Goal: Task Accomplishment & Management: Manage account settings

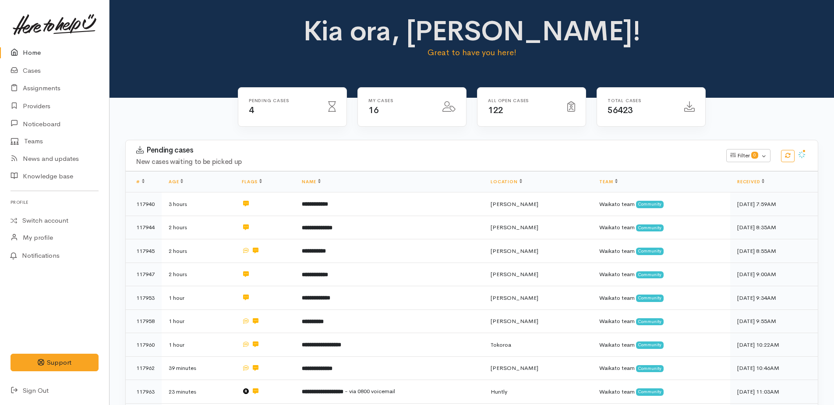
drag, startPoint x: 27, startPoint y: 53, endPoint x: 140, endPoint y: 82, distance: 116.8
click at [27, 53] on link "Home" at bounding box center [54, 53] width 109 height 18
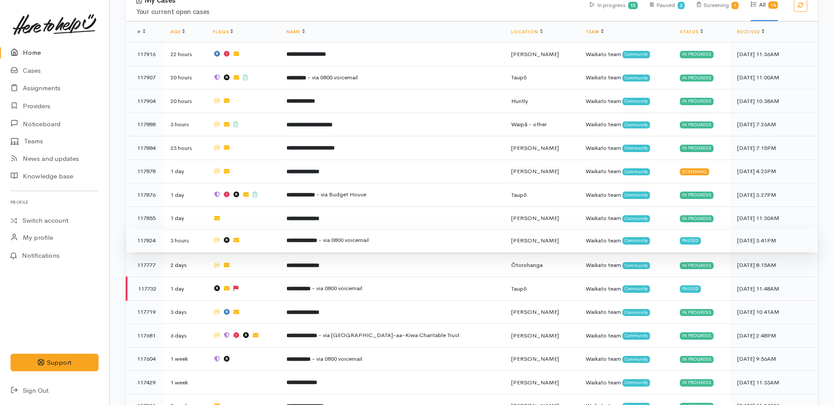
scroll to position [344, 0]
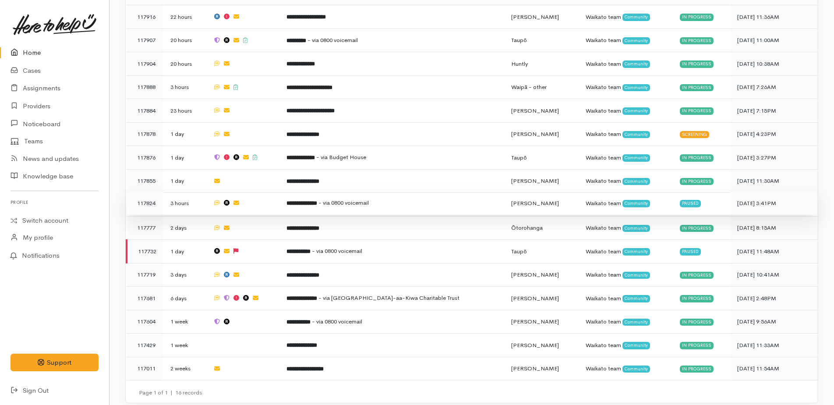
click at [317, 201] on b "**********" at bounding box center [301, 203] width 31 height 6
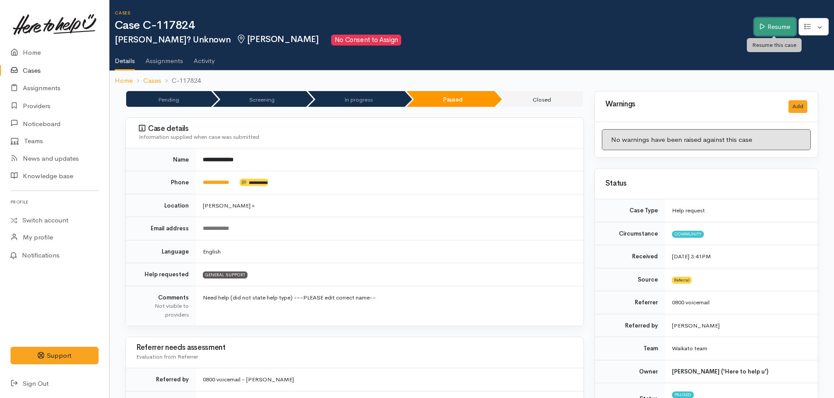
click at [775, 23] on link "Resume" at bounding box center [775, 27] width 42 height 18
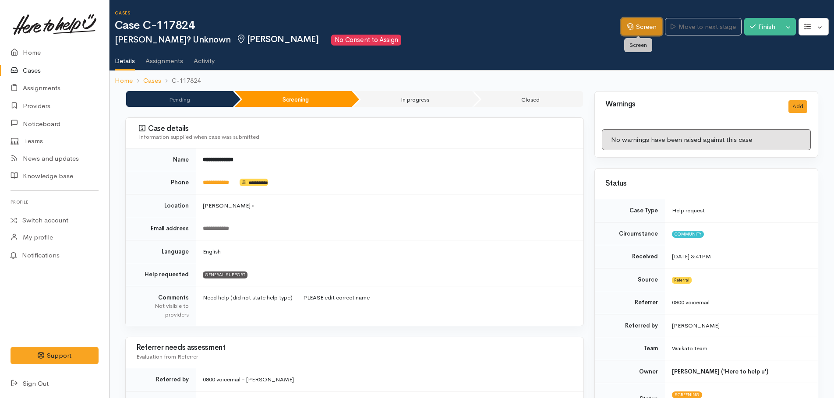
click at [644, 30] on link "Screen" at bounding box center [641, 27] width 41 height 18
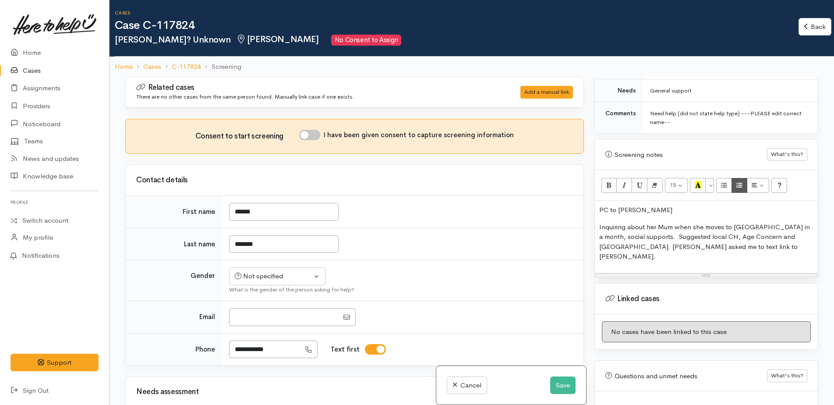
scroll to position [465, 0]
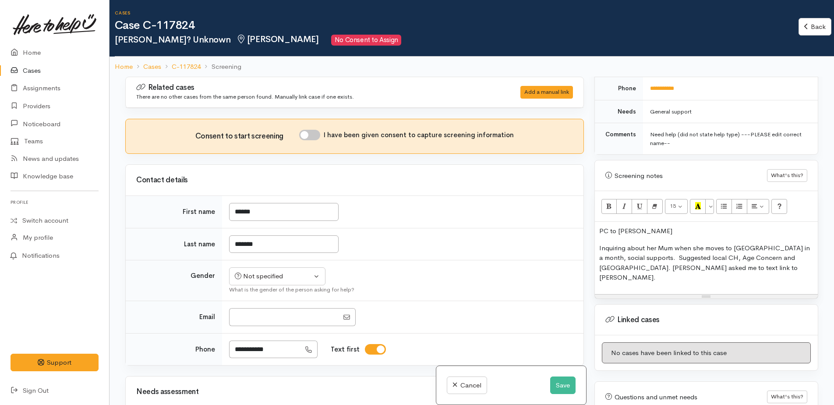
click at [644, 243] on p "Inquiring about her Mum when she moves to Hamilton in a month, social supports.…" at bounding box center [706, 262] width 214 height 39
click at [632, 249] on p "Inquiring about future supprt for her Mum when she moves to Hamilton in a month…" at bounding box center [706, 262] width 214 height 39
click at [769, 249] on p "Inquiring about future supprt for her Mum when she moves to Hamilton in a month…" at bounding box center [706, 262] width 214 height 39
click at [663, 257] on p "Inquiring about future supprt for her Mum when she moves to Hamilton in a month…" at bounding box center [706, 262] width 214 height 39
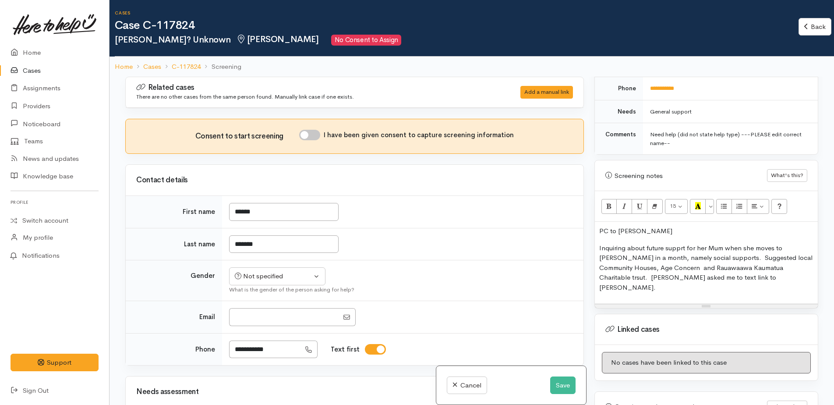
click at [744, 268] on p "Inquiring about future supprt for her Mum when she moves to Hamilton in a month…" at bounding box center [706, 267] width 214 height 49
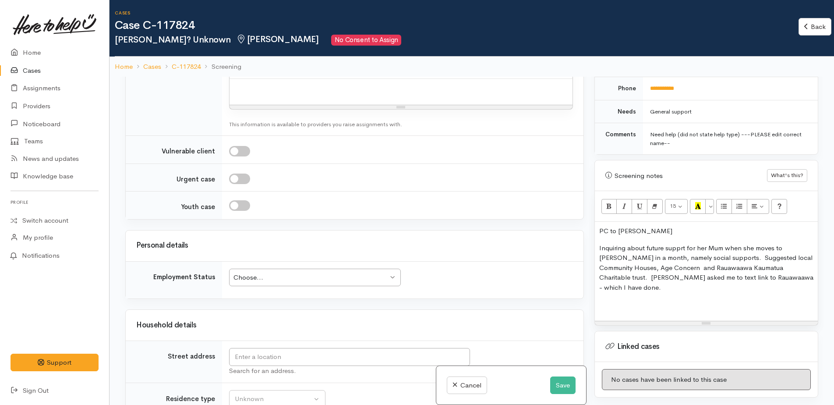
scroll to position [788, 0]
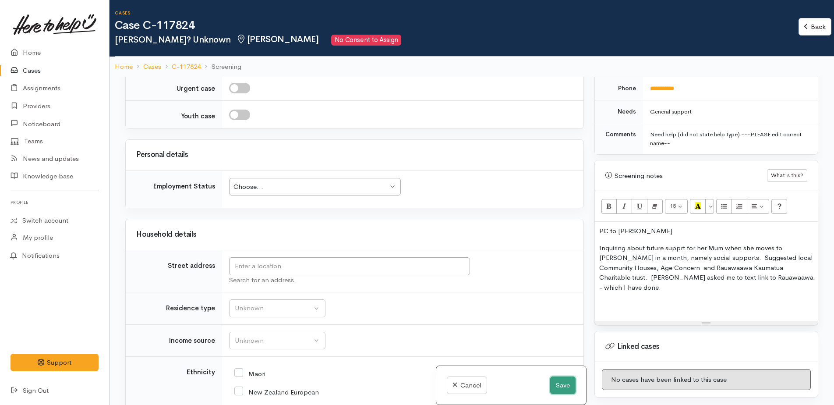
click at [561, 379] on button "Save" at bounding box center [562, 385] width 25 height 18
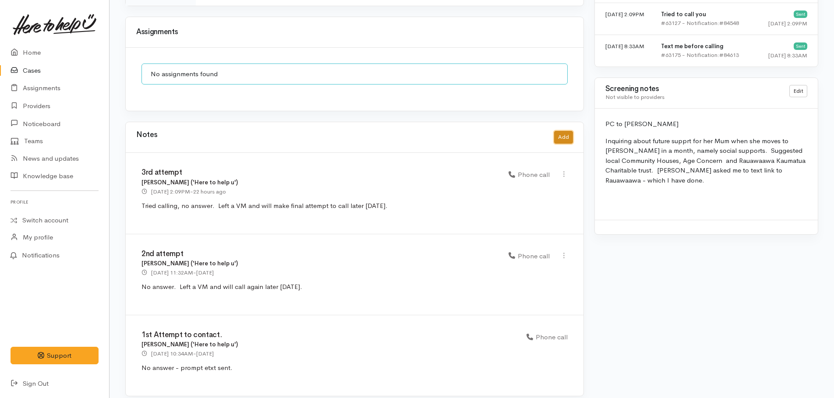
click at [558, 131] on button "Add" at bounding box center [563, 137] width 19 height 13
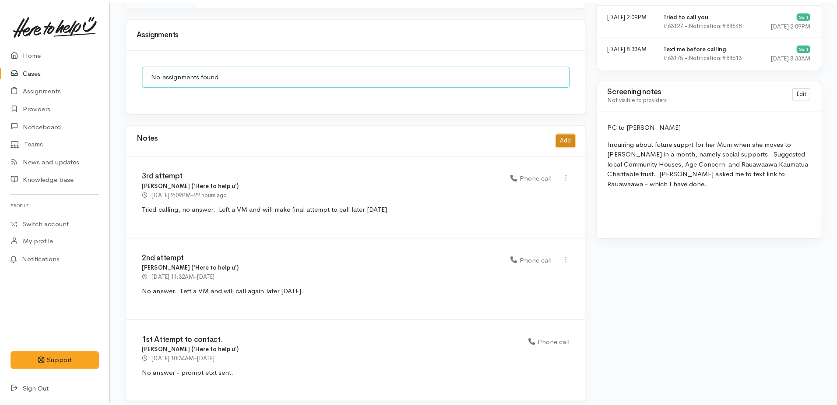
scroll to position [766, 0]
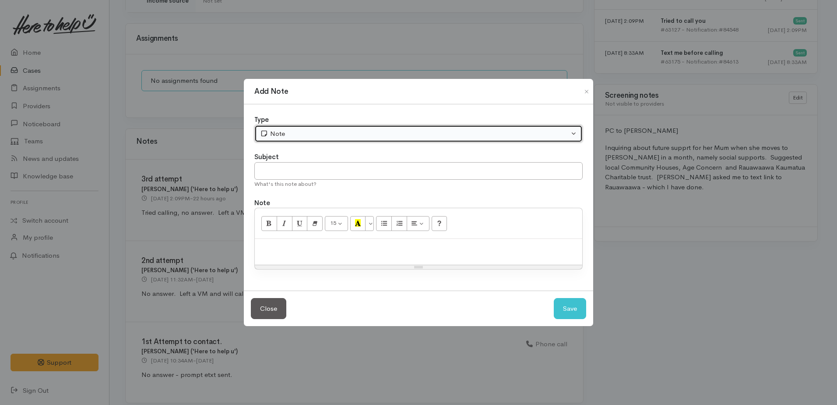
click at [370, 132] on div "Note" at bounding box center [414, 134] width 309 height 10
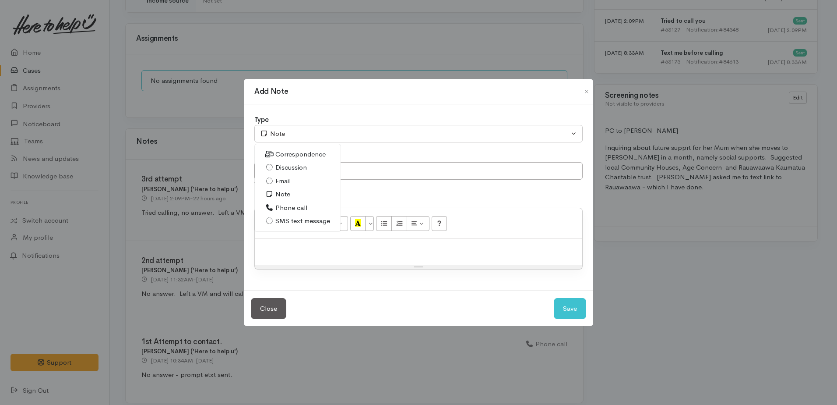
click at [286, 207] on span "Phone call" at bounding box center [291, 208] width 32 height 10
select select "3"
click at [303, 244] on p at bounding box center [418, 248] width 319 height 10
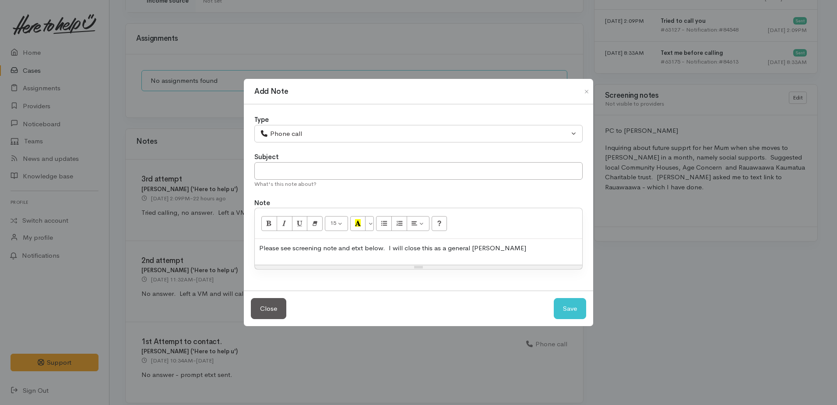
drag, startPoint x: 472, startPoint y: 254, endPoint x: 497, endPoint y: 247, distance: 25.9
click at [497, 247] on p "Please see screening note and etxt below. I will close this as a general inwiry" at bounding box center [418, 248] width 319 height 10
drag, startPoint x: 479, startPoint y: 250, endPoint x: 507, endPoint y: 247, distance: 28.2
click at [507, 247] on p "Please see screening note and etxt below. I will close this as a general inwiry" at bounding box center [418, 248] width 319 height 10
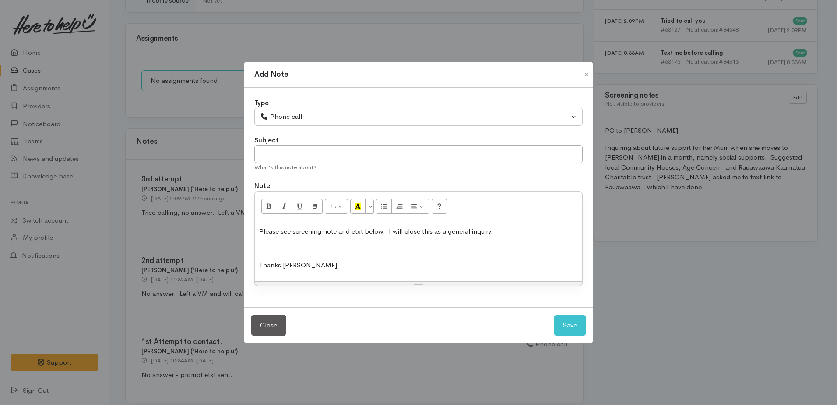
click at [263, 243] on p at bounding box center [418, 248] width 319 height 10
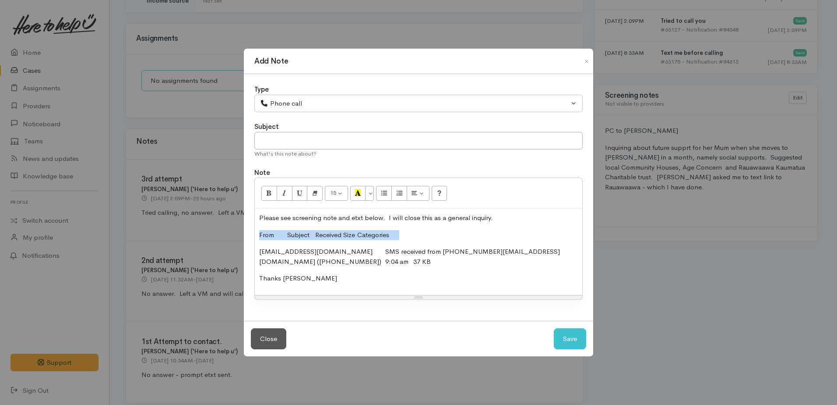
drag, startPoint x: 257, startPoint y: 234, endPoint x: 407, endPoint y: 225, distance: 149.5
click at [407, 225] on div "Please see screening note and etxt below. I will close this as a general inquir…" at bounding box center [419, 251] width 328 height 86
click at [318, 274] on p "Thanks Kyleigh" at bounding box center [418, 278] width 319 height 10
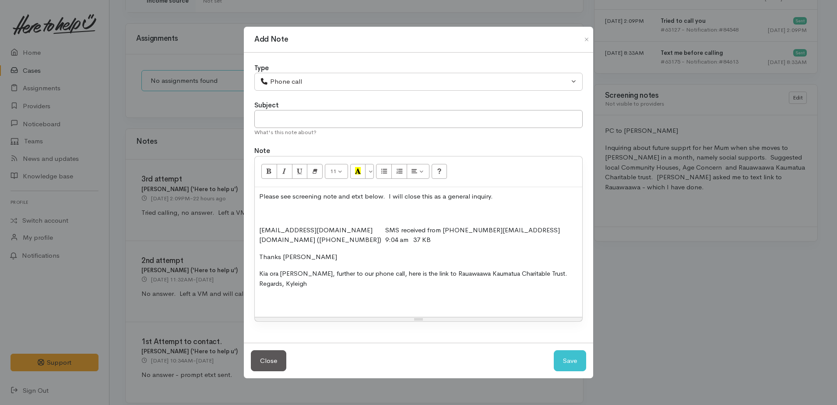
click at [324, 257] on p "Thanks Kyleigh" at bounding box center [418, 257] width 319 height 10
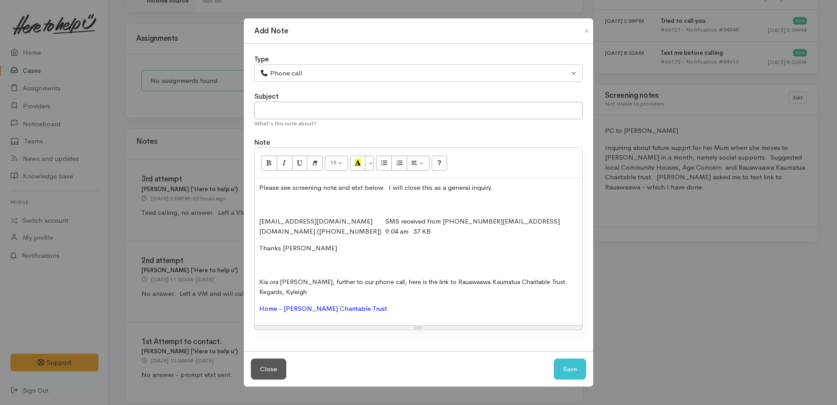
click at [267, 259] on div "Please see screening note and etxt below. I will close this as a general inquir…" at bounding box center [419, 251] width 328 height 147
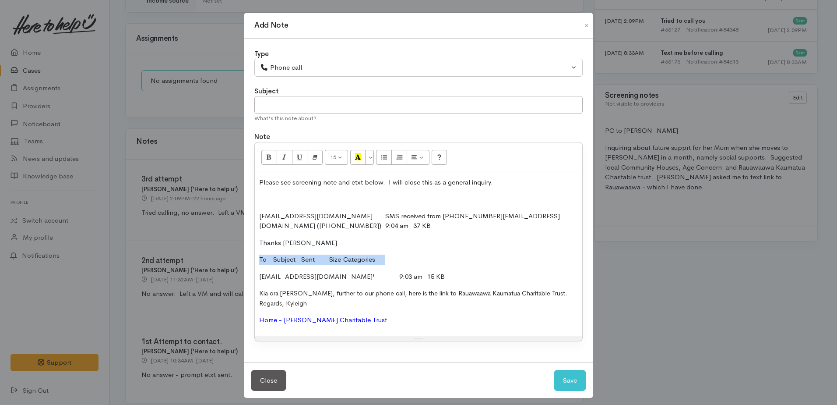
drag, startPoint x: 256, startPoint y: 259, endPoint x: 381, endPoint y: 259, distance: 125.2
click at [381, 259] on div "Please see screening note and etxt below. I will close this as a general inquir…" at bounding box center [419, 254] width 328 height 163
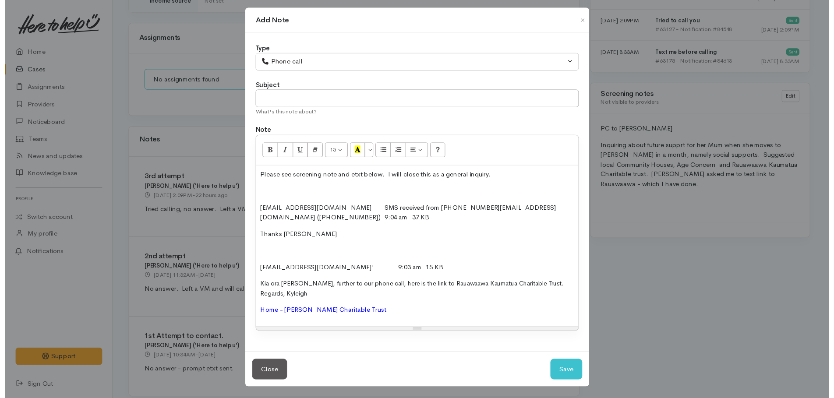
scroll to position [6, 0]
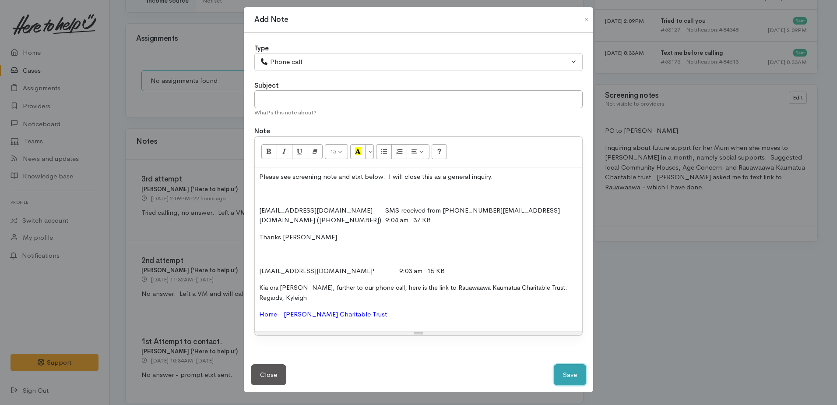
click at [567, 372] on button "Save" at bounding box center [570, 374] width 32 height 21
select select "1"
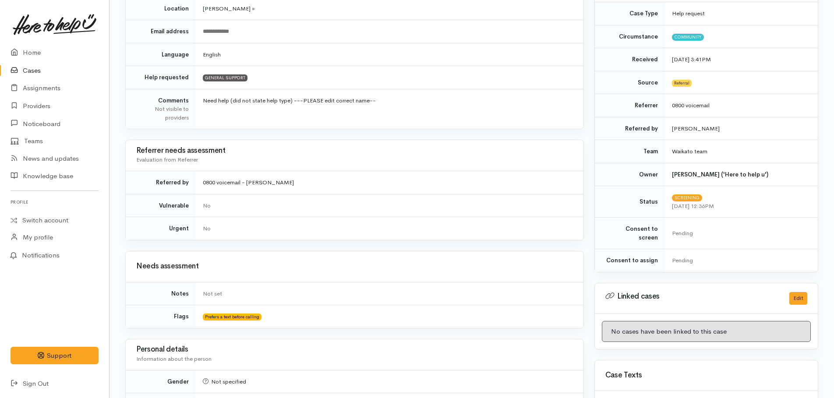
scroll to position [0, 0]
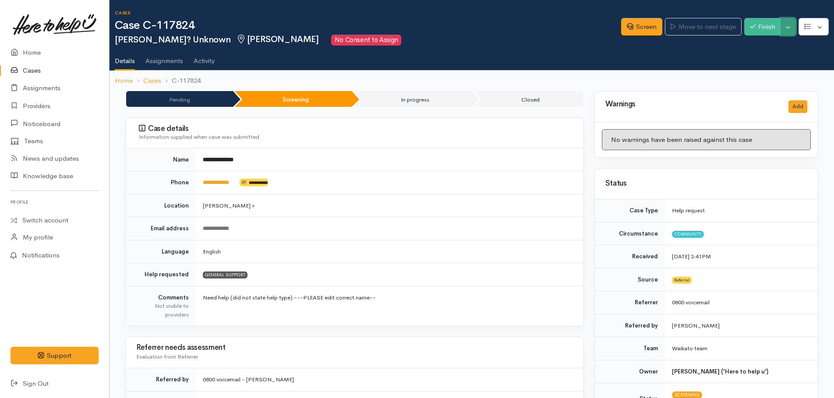
click at [786, 32] on button "Toggle Dropdown" at bounding box center [787, 27] width 15 height 18
click at [759, 59] on link "Cancel" at bounding box center [760, 61] width 69 height 14
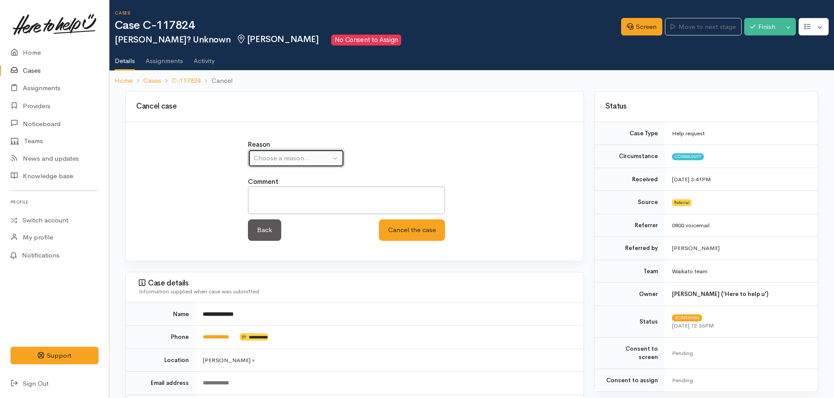
click at [307, 159] on div "Choose a reason..." at bounding box center [292, 158] width 77 height 10
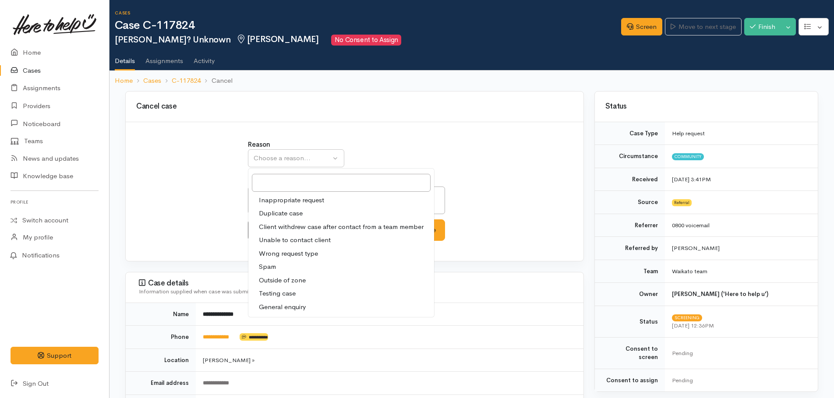
click at [288, 304] on span "General enquiry" at bounding box center [282, 307] width 47 height 10
select select "11"
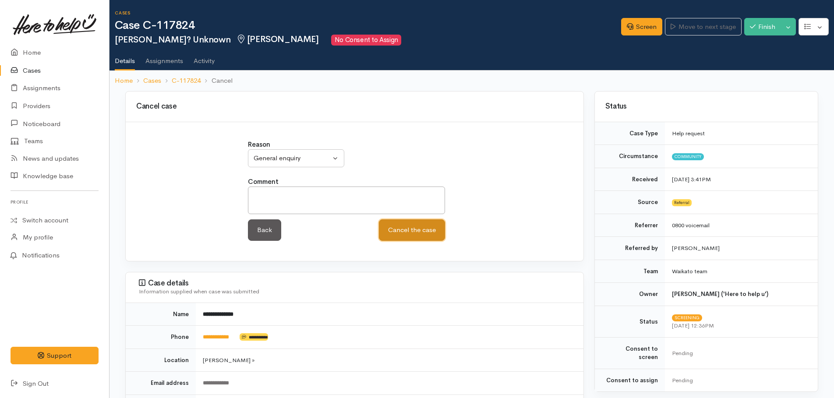
click at [409, 234] on button "Cancel the case" at bounding box center [412, 229] width 66 height 21
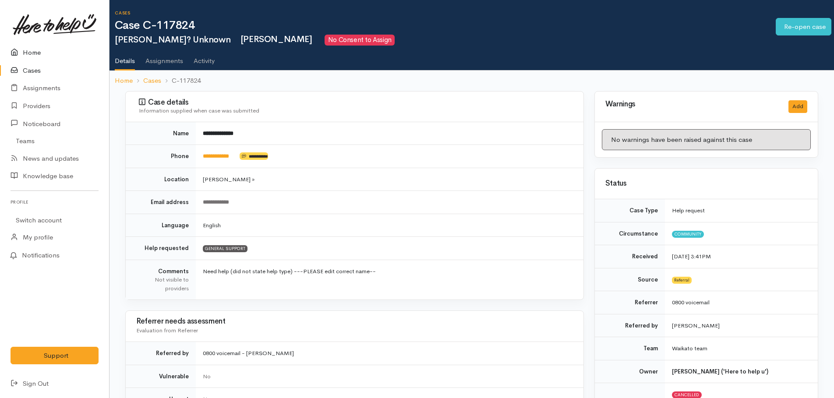
click at [30, 54] on link "Home" at bounding box center [54, 53] width 109 height 18
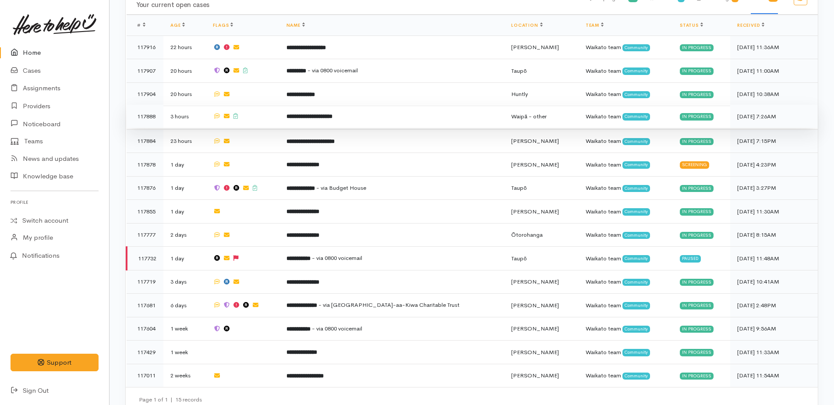
scroll to position [344, 0]
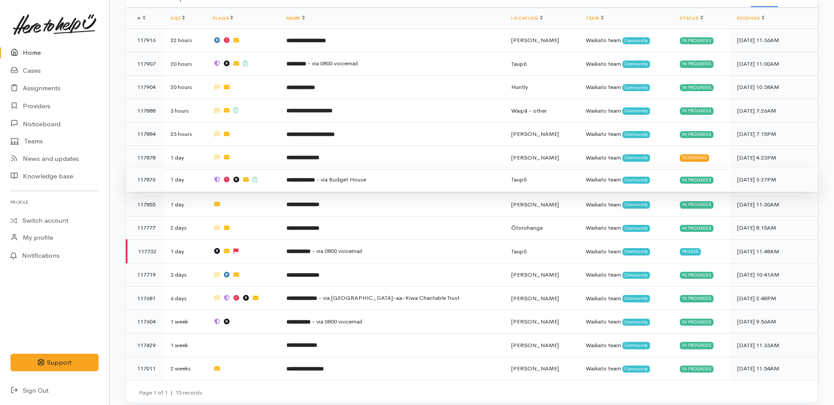
click at [315, 177] on b "**********" at bounding box center [300, 180] width 28 height 6
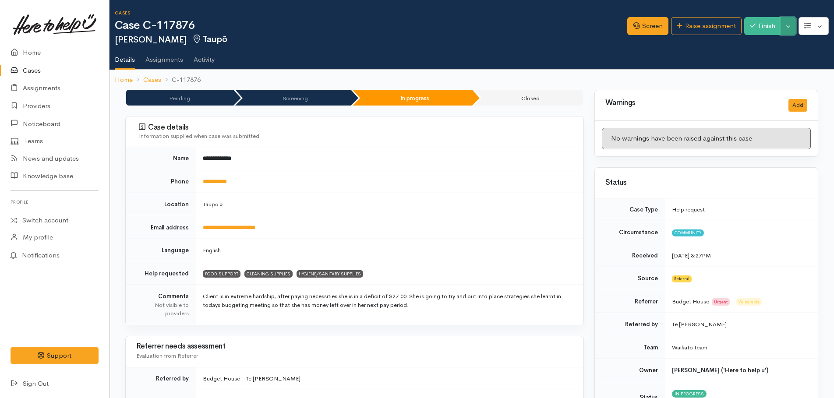
click at [781, 28] on button "Toggle Dropdown" at bounding box center [787, 26] width 15 height 18
click at [637, 62] on ul "Details Assignments Activity" at bounding box center [474, 56] width 719 height 25
click at [764, 21] on button "Finish" at bounding box center [762, 26] width 37 height 18
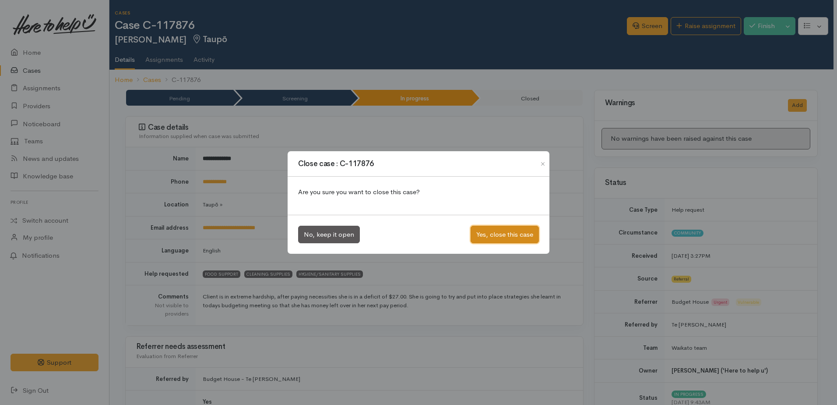
click at [510, 235] on button "Yes, close this case" at bounding box center [505, 234] width 68 height 18
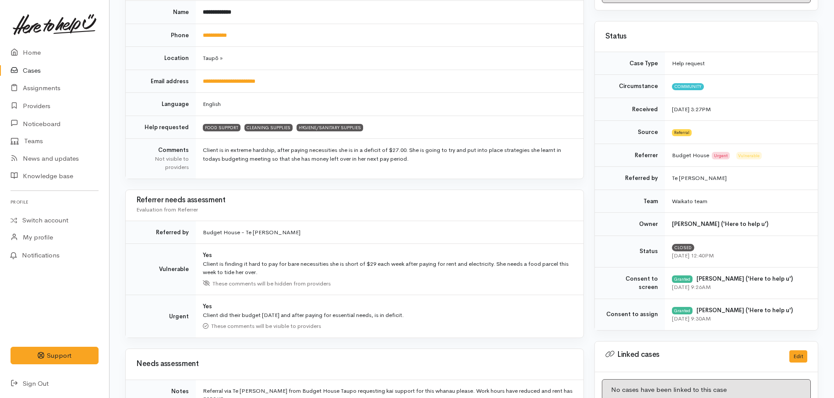
scroll to position [306, 0]
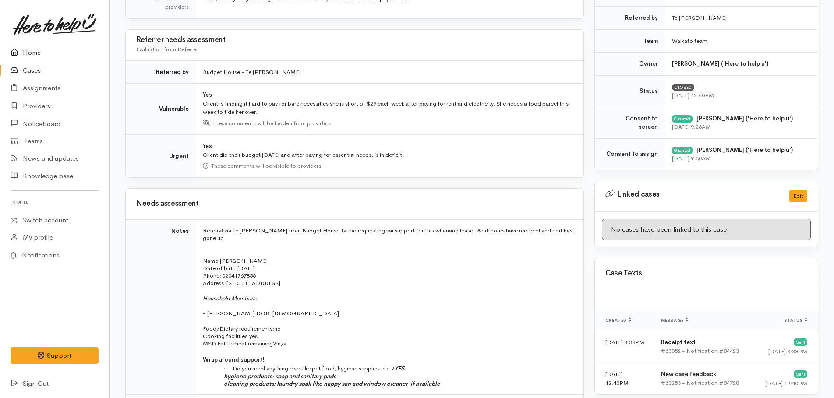
click at [28, 50] on link "Home" at bounding box center [54, 53] width 109 height 18
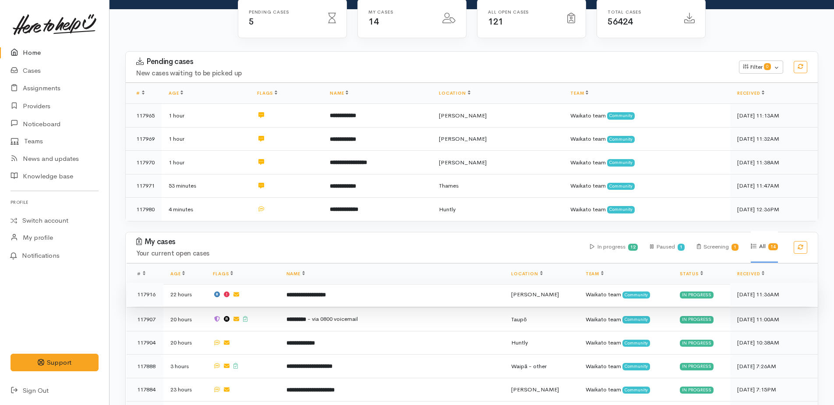
scroll to position [263, 0]
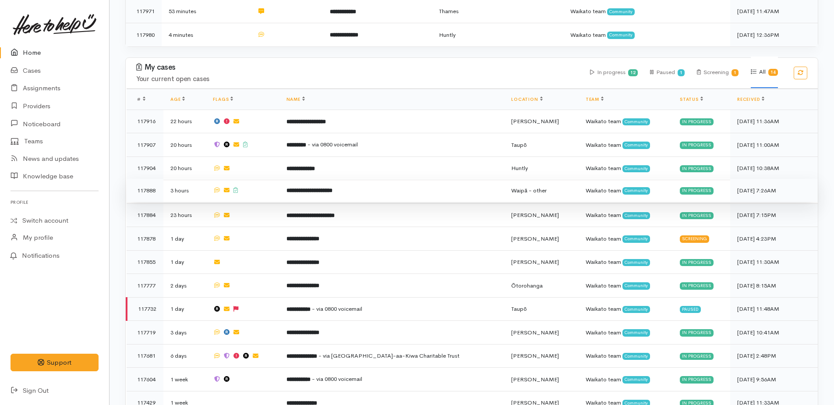
click at [332, 187] on b "**********" at bounding box center [309, 190] width 46 height 6
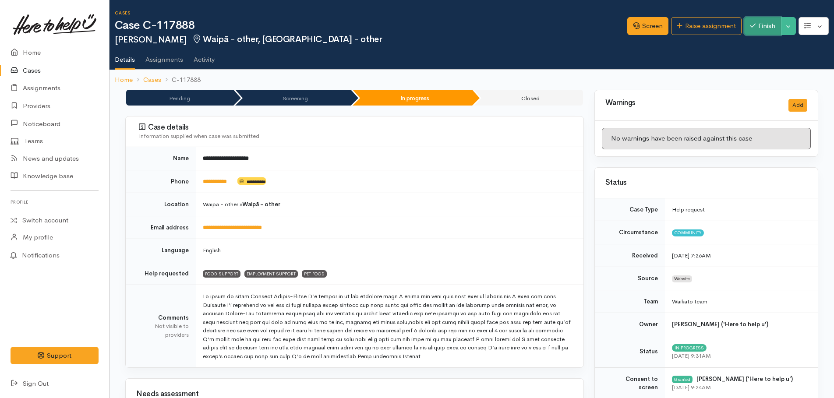
click at [762, 32] on button "Finish" at bounding box center [762, 26] width 37 height 18
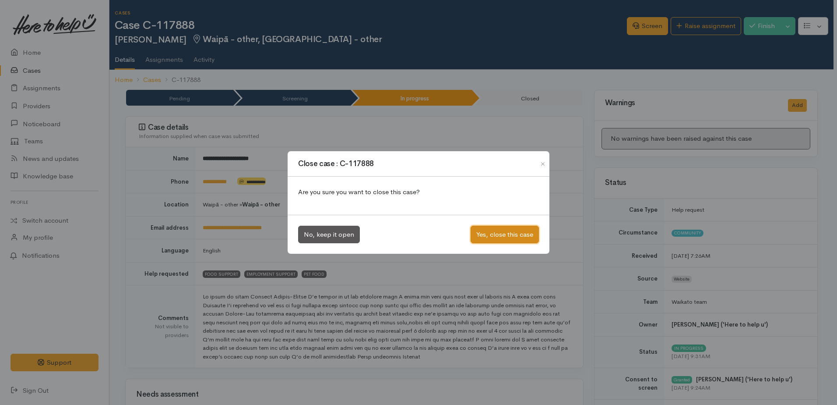
click at [511, 234] on button "Yes, close this case" at bounding box center [505, 234] width 68 height 18
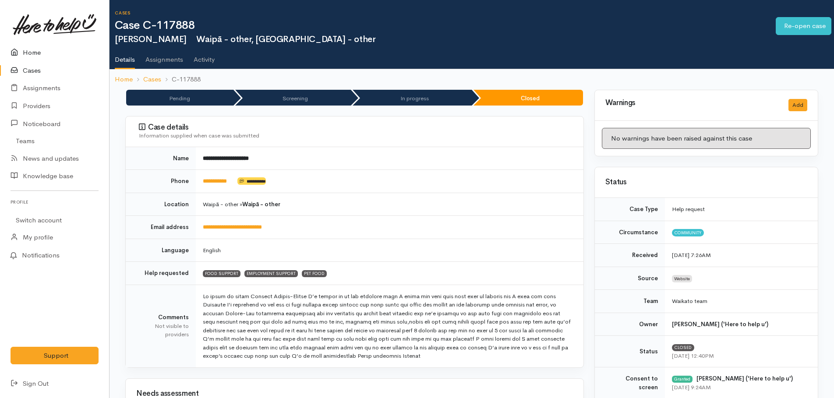
drag, startPoint x: 33, startPoint y: 54, endPoint x: 39, endPoint y: 54, distance: 5.7
click at [33, 54] on link "Home" at bounding box center [54, 53] width 109 height 18
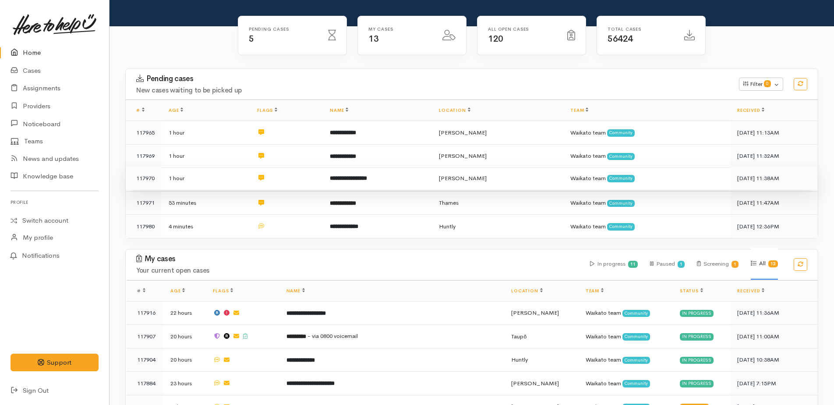
scroll to position [219, 0]
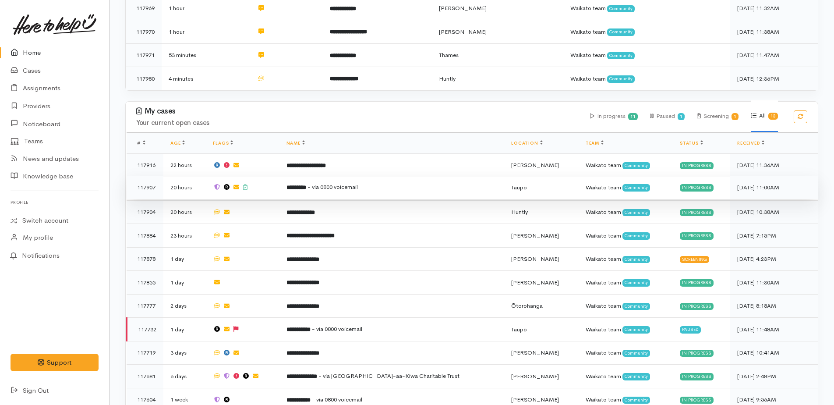
click at [306, 186] on b "*********" at bounding box center [296, 187] width 20 height 6
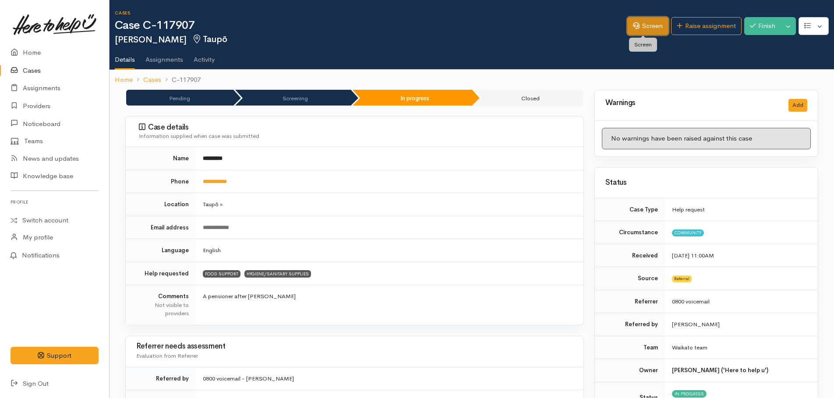
click at [645, 28] on link "Screen" at bounding box center [647, 26] width 41 height 18
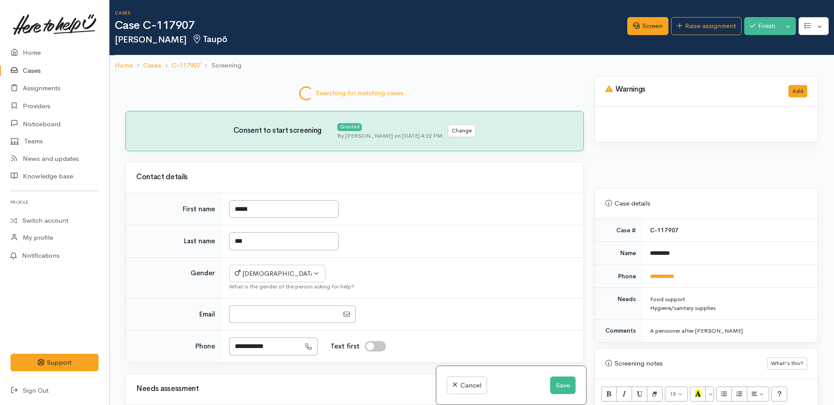
select select "7"
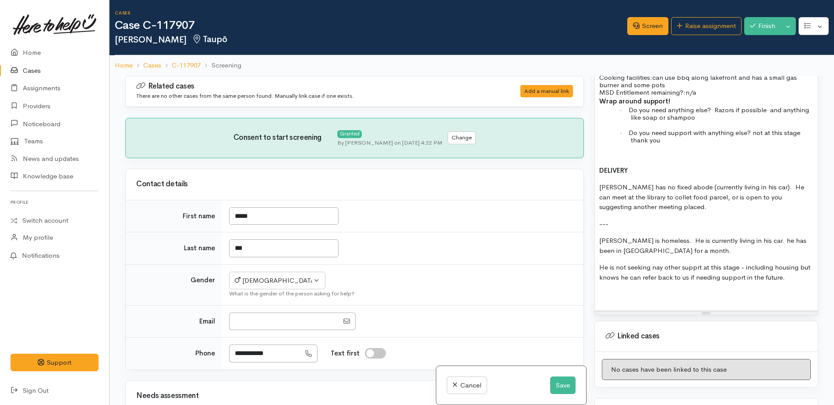
scroll to position [701, 0]
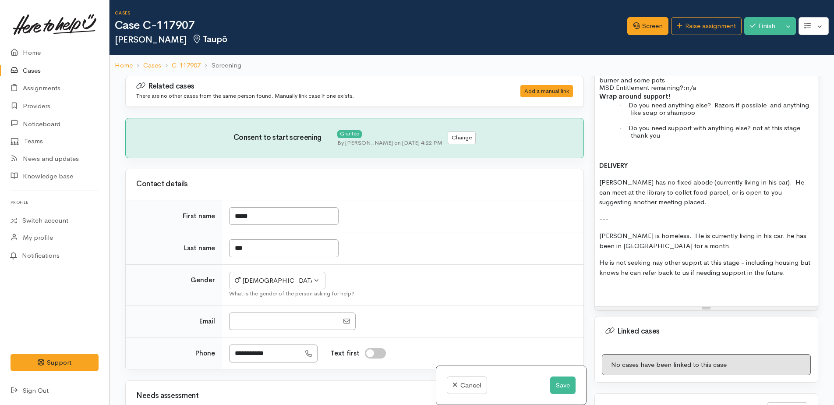
click at [761, 233] on p "[PERSON_NAME] is homeless. He is currently living in his car. he has been in [G…" at bounding box center [706, 241] width 214 height 20
click at [751, 235] on p "[PERSON_NAME] is homeless. He is currently living in his car. he has been in [G…" at bounding box center [706, 241] width 214 height 20
click at [663, 261] on p "He is not seeking nay other supprt at this stage - including housing but knows …" at bounding box center [706, 267] width 214 height 20
click at [793, 270] on p "He is not seeking any other supprt at this stage - including housing but knows …" at bounding box center [706, 267] width 214 height 20
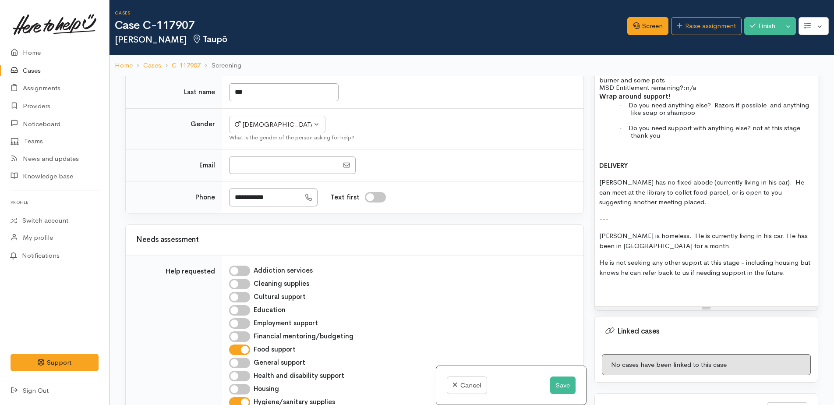
scroll to position [219, 0]
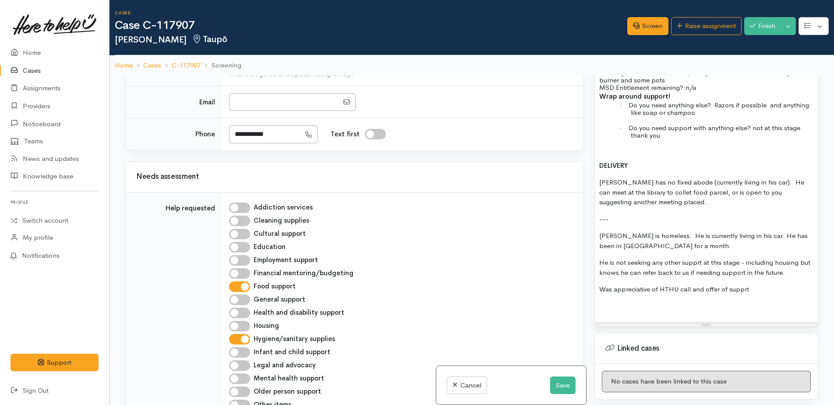
click at [740, 288] on p "Was appreciative of HTHU call and offer of supprt" at bounding box center [706, 289] width 214 height 10
click at [764, 283] on div "FOOD SUPPORT Name: Chris Lee Date of birth: 12/01/1958 Phone:   02109064211 Add…" at bounding box center [706, 158] width 223 height 328
click at [746, 260] on p "He is not seeking any other supprt at this stage - including housing but knows …" at bounding box center [706, 267] width 214 height 20
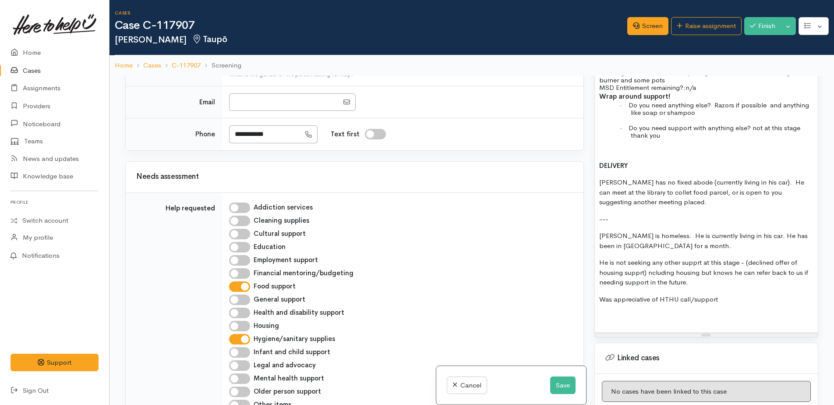
click at [698, 273] on p "He is not seeking any other supprt at this stage - (declined offer of housing s…" at bounding box center [706, 272] width 214 height 30
click at [639, 270] on p "He is not seeking any other supprt at this stage - (declined offer of housing s…" at bounding box center [706, 272] width 214 height 30
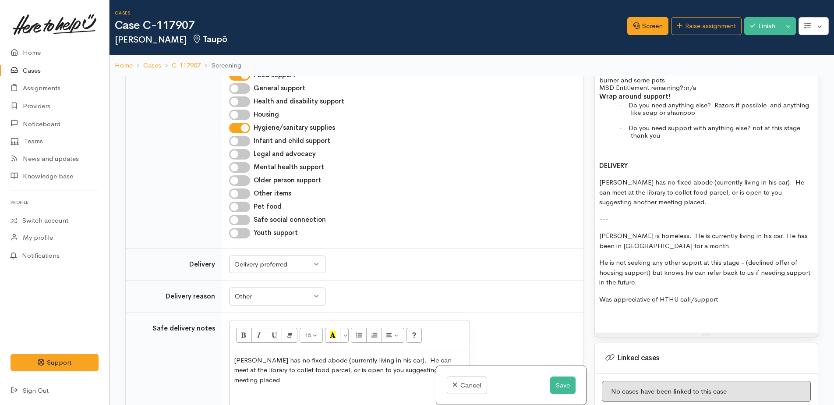
scroll to position [438, 0]
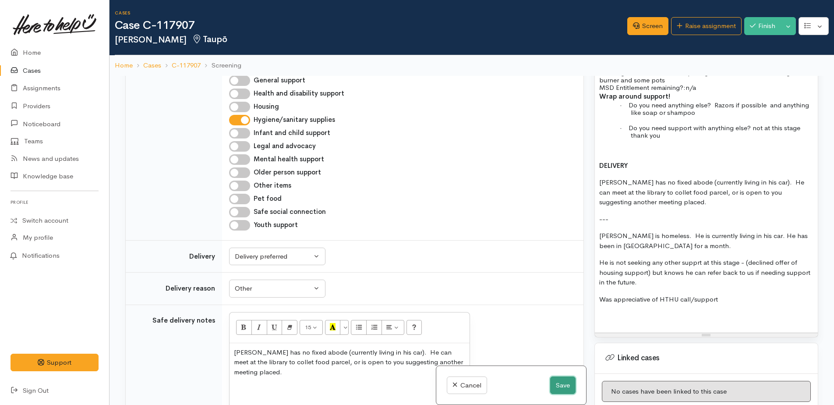
click at [563, 391] on button "Save" at bounding box center [562, 385] width 25 height 18
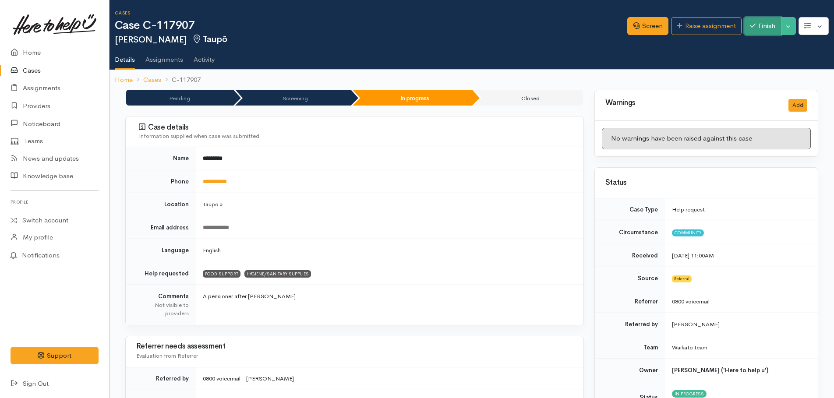
click at [775, 28] on button "Finish" at bounding box center [762, 26] width 37 height 18
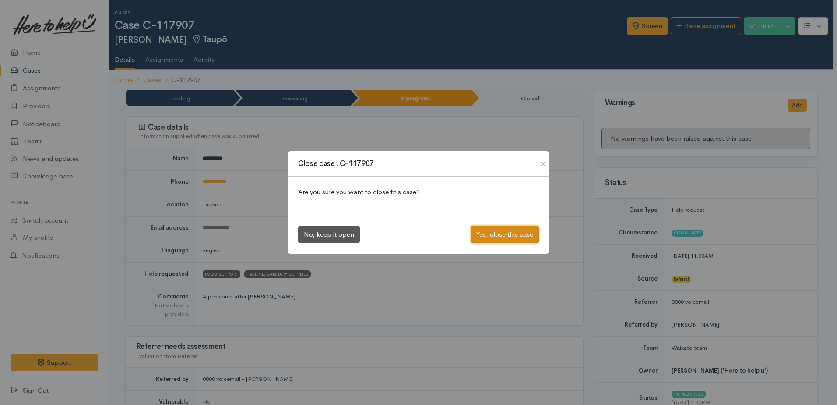
drag, startPoint x: 512, startPoint y: 235, endPoint x: 386, endPoint y: 169, distance: 142.4
click at [511, 232] on button "Yes, close this case" at bounding box center [505, 234] width 68 height 18
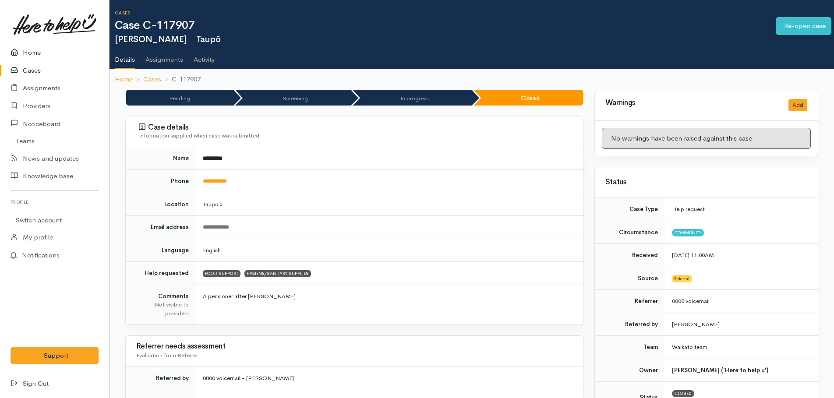
click at [28, 50] on link "Home" at bounding box center [54, 53] width 109 height 18
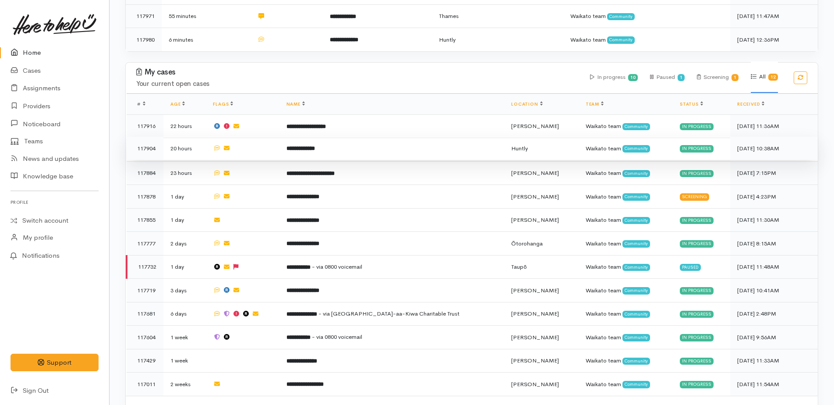
scroll to position [275, 0]
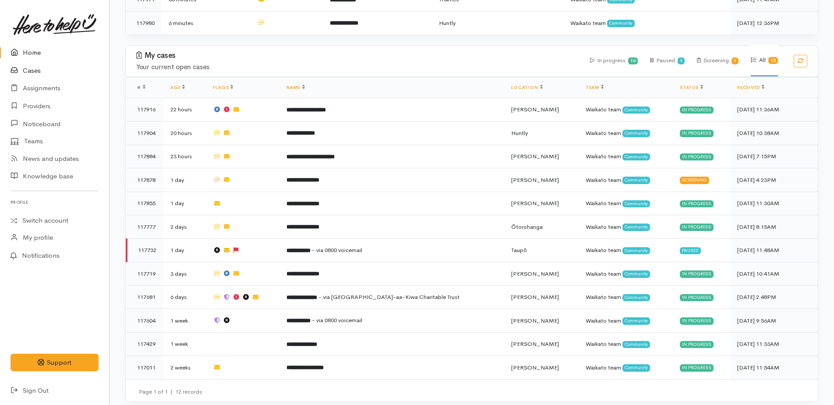
click at [39, 69] on link "Cases" at bounding box center [54, 71] width 109 height 18
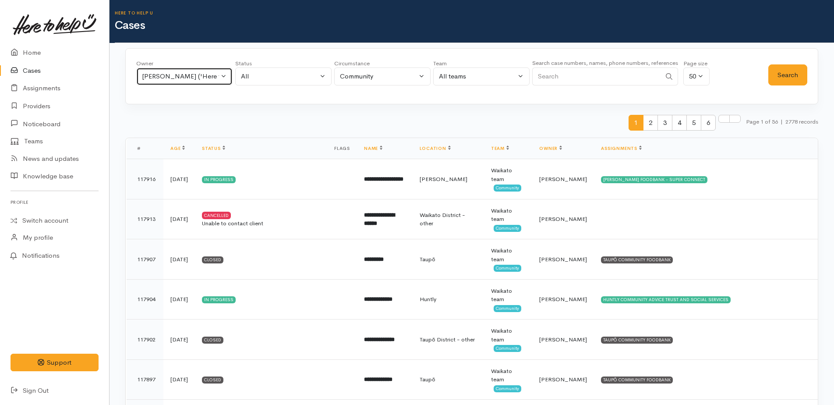
click at [190, 78] on div "Kyleigh Pike ('Here to help u')" at bounding box center [180, 76] width 77 height 10
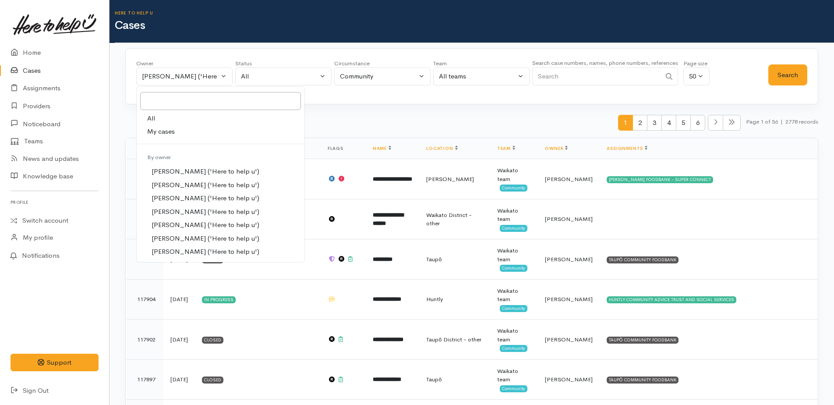
click at [153, 121] on span "All" at bounding box center [151, 118] width 8 height 10
select select "-1"
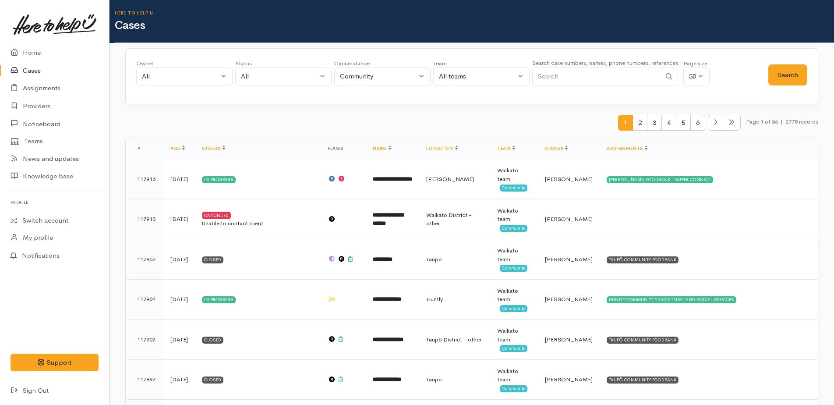
paste input "64225697417."
type input "64225697417"
click at [783, 70] on button "Search" at bounding box center [787, 74] width 39 height 21
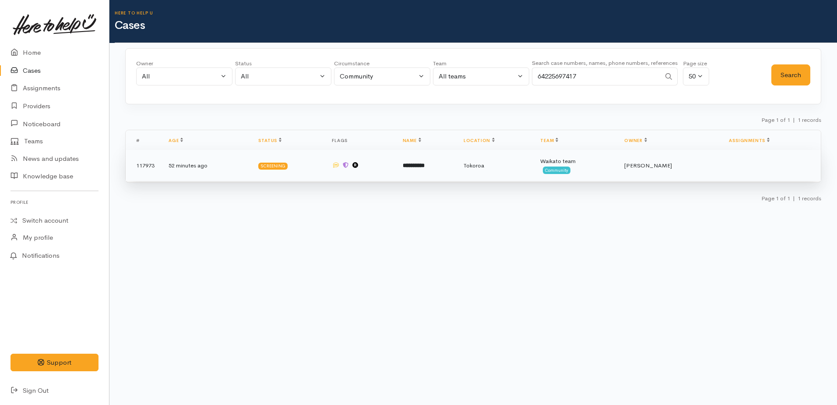
click at [179, 167] on td "52 minutes ago" at bounding box center [207, 166] width 90 height 32
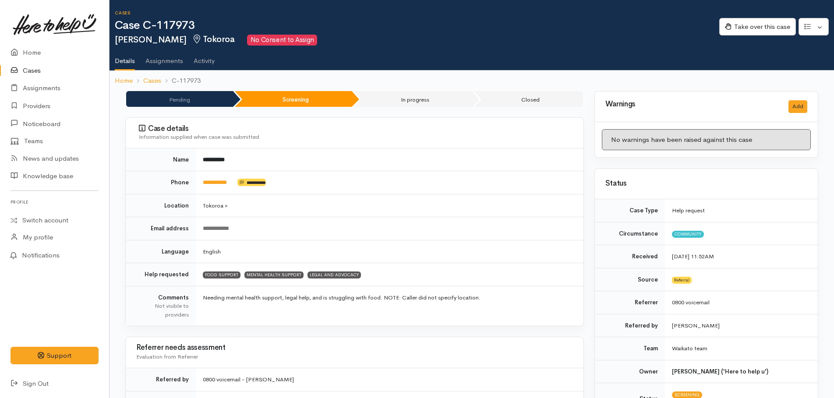
click at [31, 69] on link "Cases" at bounding box center [54, 71] width 109 height 18
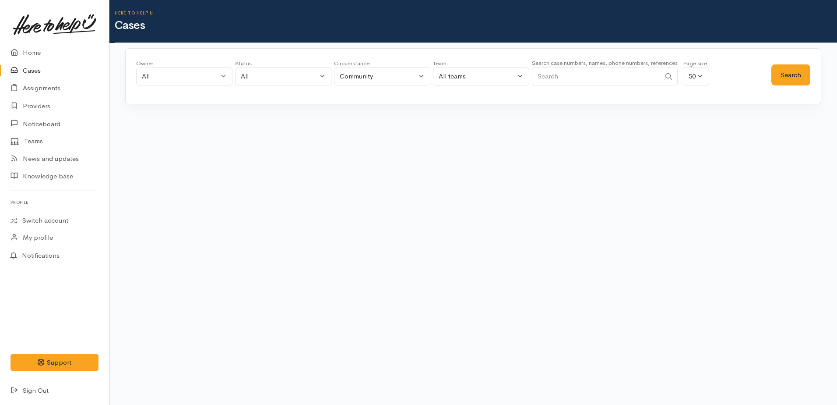
paste input "64226817284."
type input "64226817284"
click at [774, 81] on button "Search" at bounding box center [791, 74] width 39 height 21
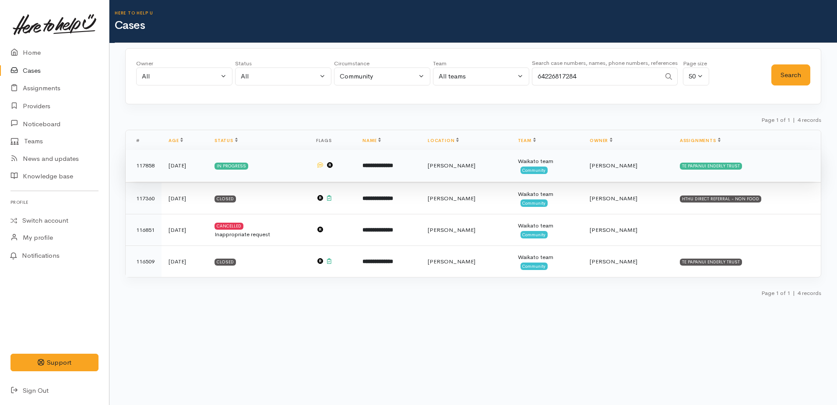
click at [393, 166] on b "**********" at bounding box center [378, 165] width 31 height 6
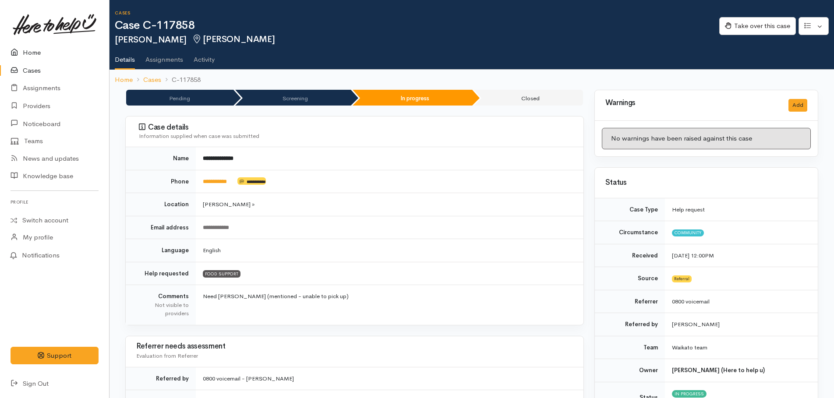
click at [36, 52] on link "Home" at bounding box center [54, 53] width 109 height 18
